Goal: Find specific page/section: Find specific page/section

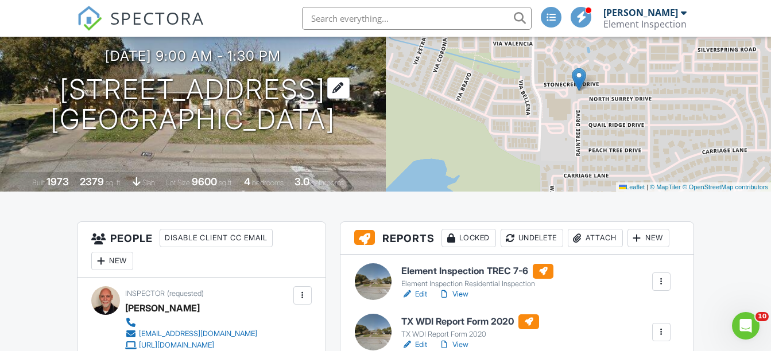
scroll to position [115, 0]
click at [206, 85] on h1 "2701 N Surrey Dr Carrollton, TX 75006" at bounding box center [193, 105] width 285 height 61
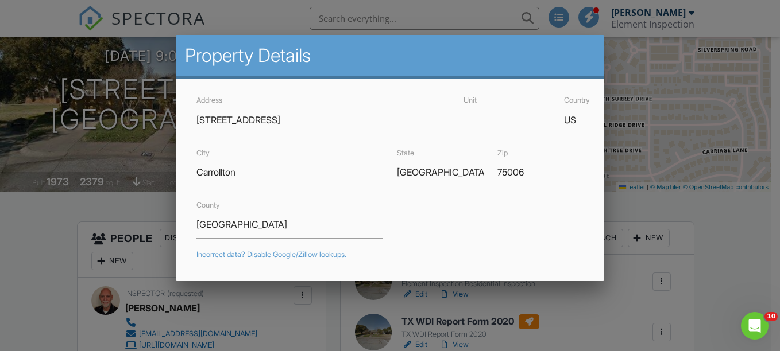
click at [60, 254] on div at bounding box center [390, 162] width 780 height 439
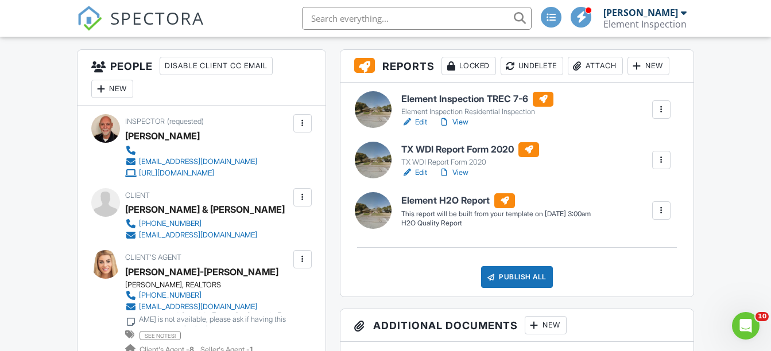
scroll to position [345, 0]
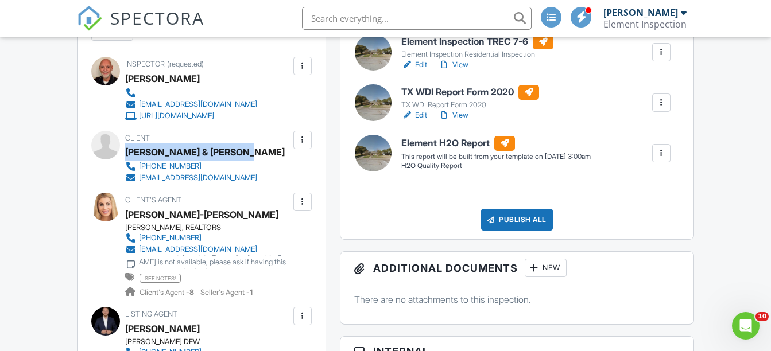
drag, startPoint x: 128, startPoint y: 152, endPoint x: 248, endPoint y: 155, distance: 120.1
click at [248, 155] on div "[PERSON_NAME] & [PERSON_NAME]" at bounding box center [205, 152] width 160 height 17
copy div "[PERSON_NAME] & [PERSON_NAME]"
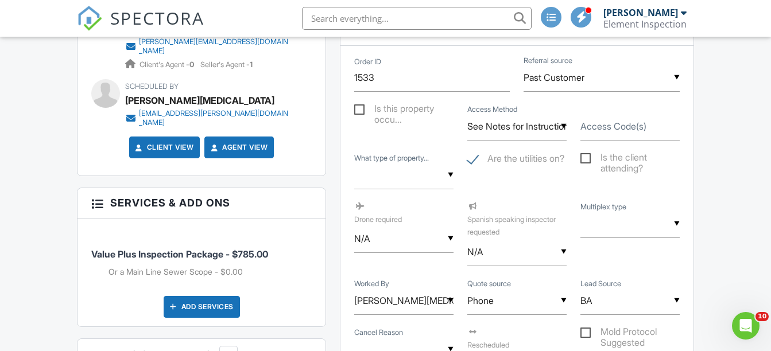
scroll to position [678, 0]
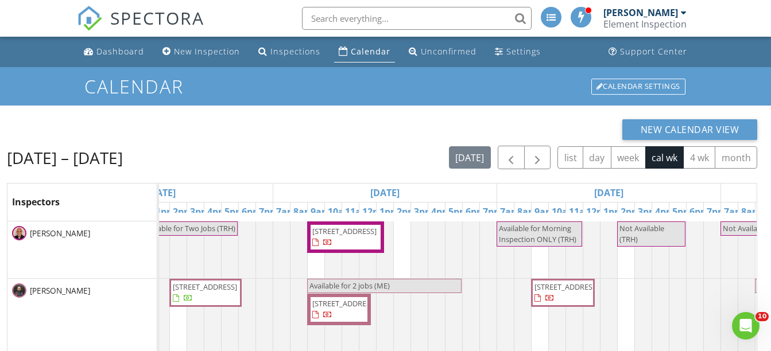
click at [194, 123] on div "New Calendar View" at bounding box center [382, 129] width 751 height 21
